Goal: Task Accomplishment & Management: Manage account settings

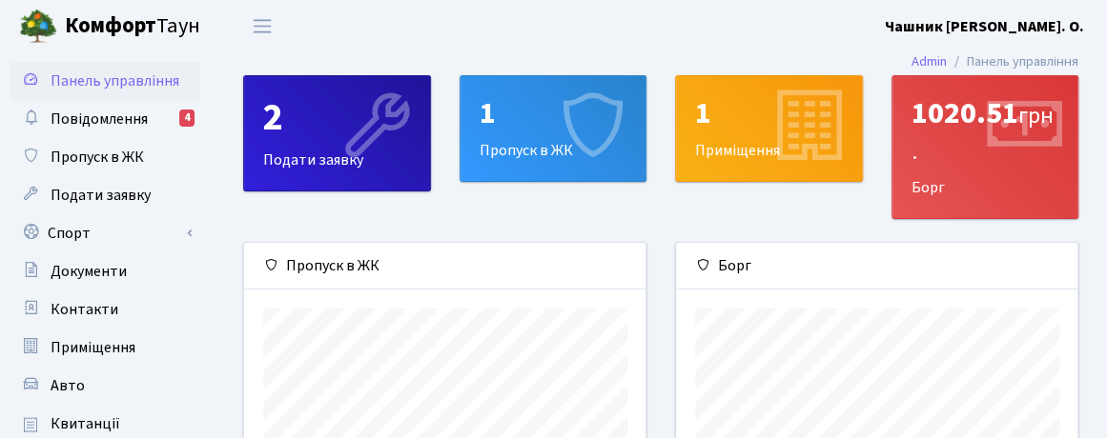
scroll to position [275, 402]
click at [120, 115] on span "Повідомлення" at bounding box center [99, 119] width 97 height 21
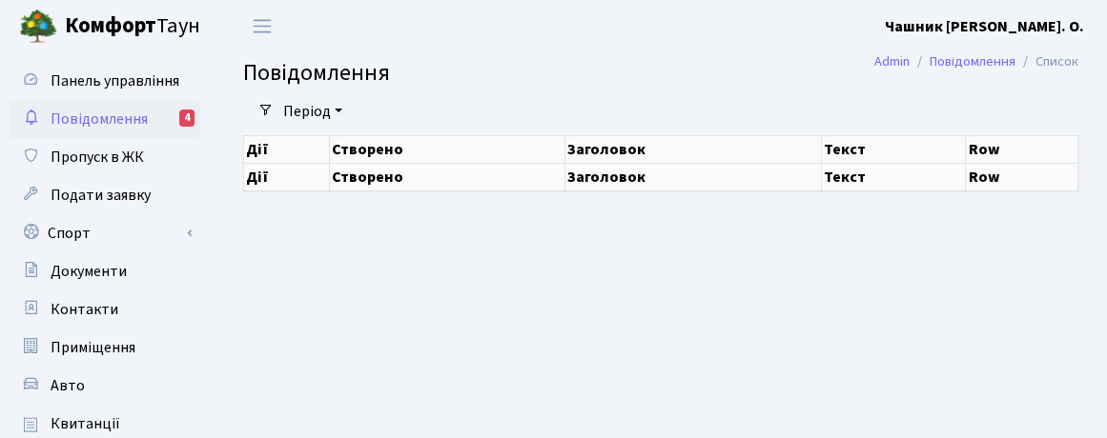
select select "25"
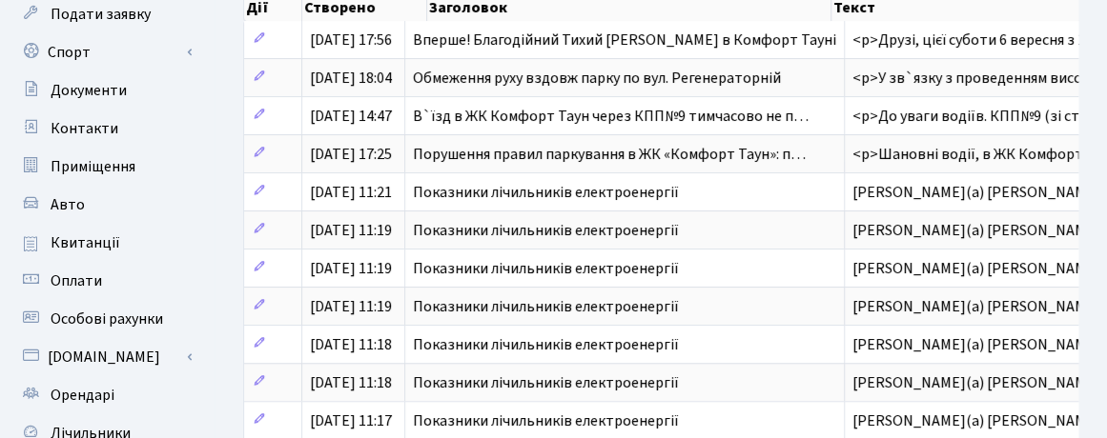
scroll to position [191, 0]
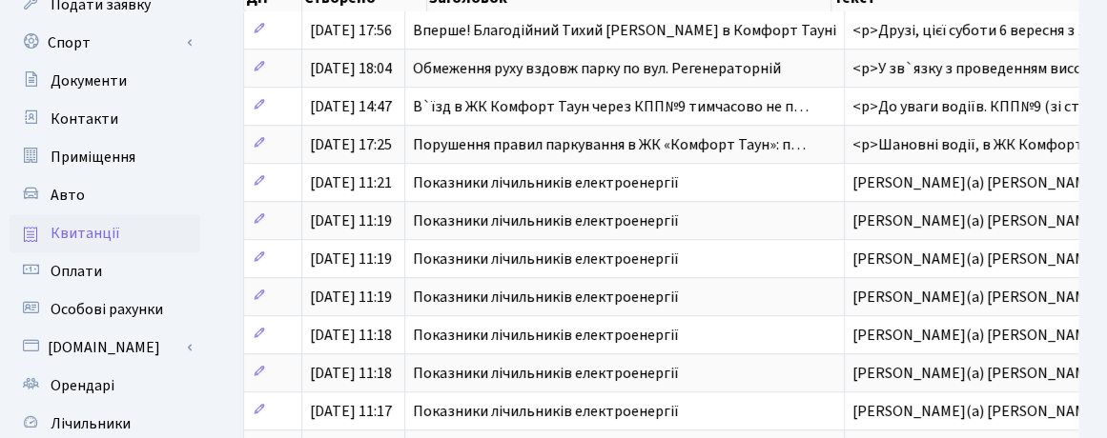
click at [93, 232] on span "Квитанції" at bounding box center [86, 233] width 70 height 21
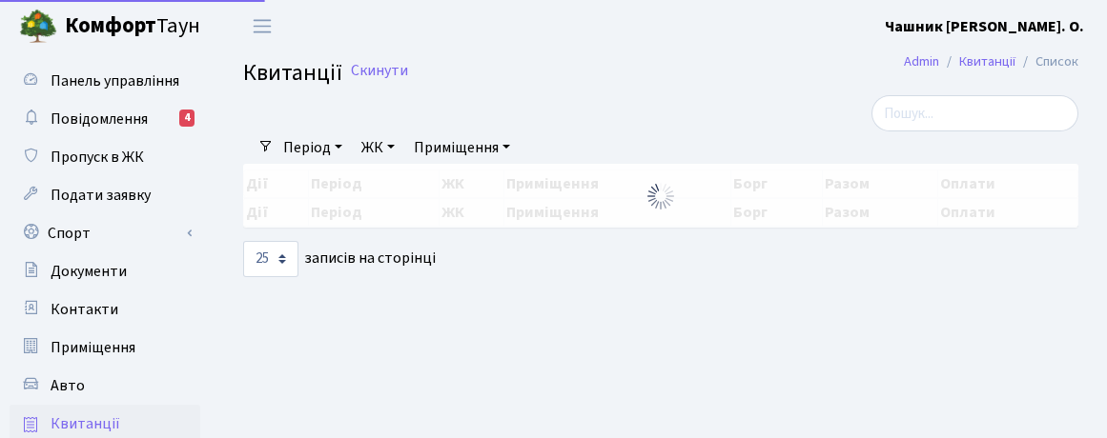
select select "25"
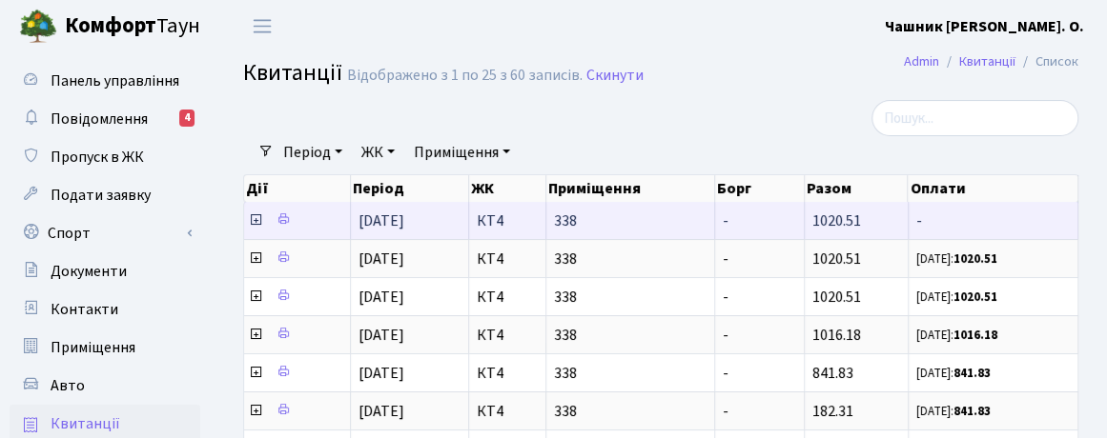
click at [253, 220] on icon at bounding box center [255, 220] width 15 height 15
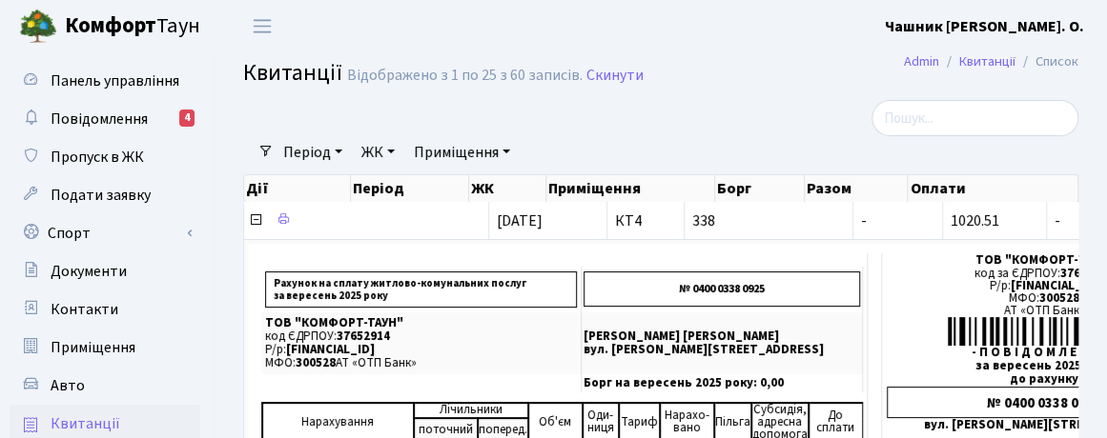
click at [1037, 22] on b "Чашник [PERSON_NAME]. О." at bounding box center [984, 26] width 199 height 21
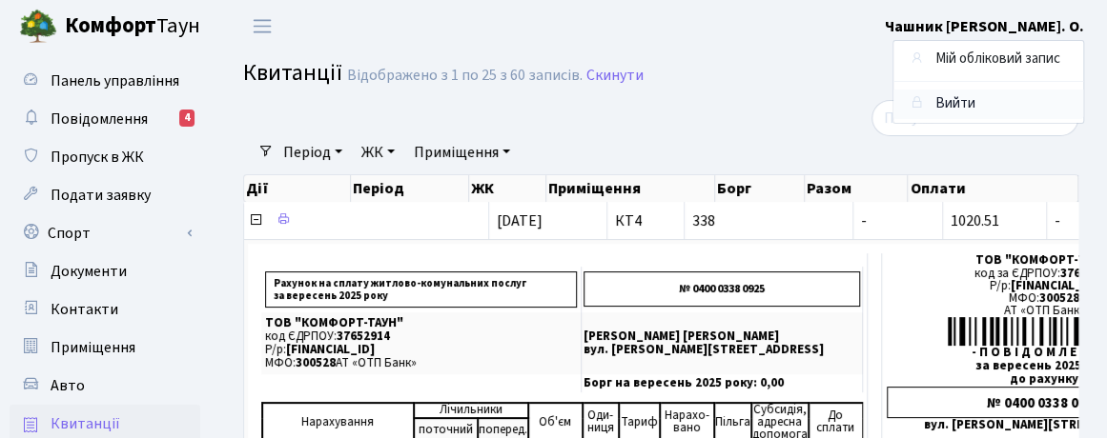
click at [947, 98] on link "Вийти" at bounding box center [988, 105] width 190 height 30
